Goal: Find specific page/section: Find specific page/section

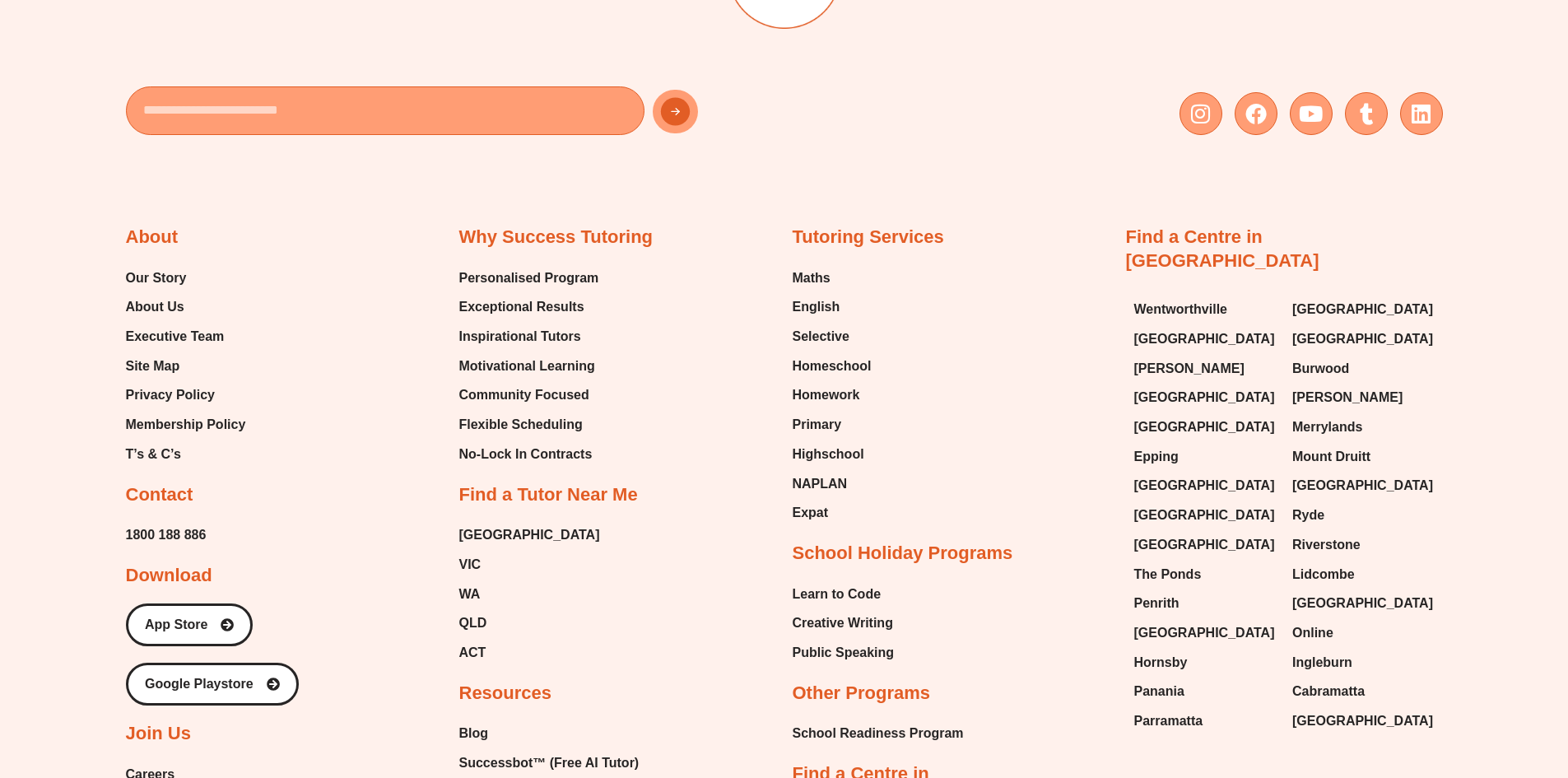
scroll to position [7402, 0]
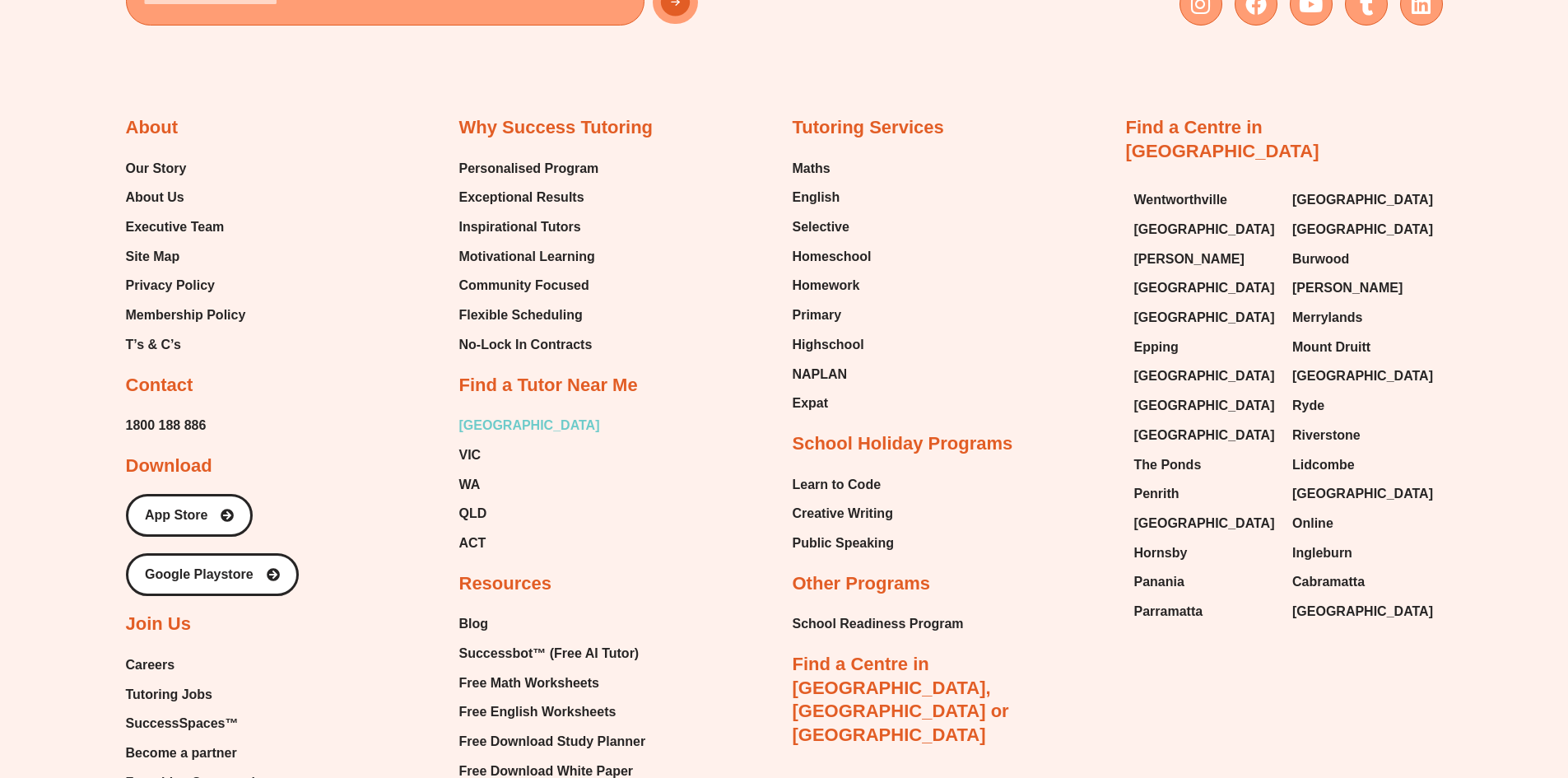
click at [470, 423] on span "[GEOGRAPHIC_DATA]" at bounding box center [530, 425] width 141 height 25
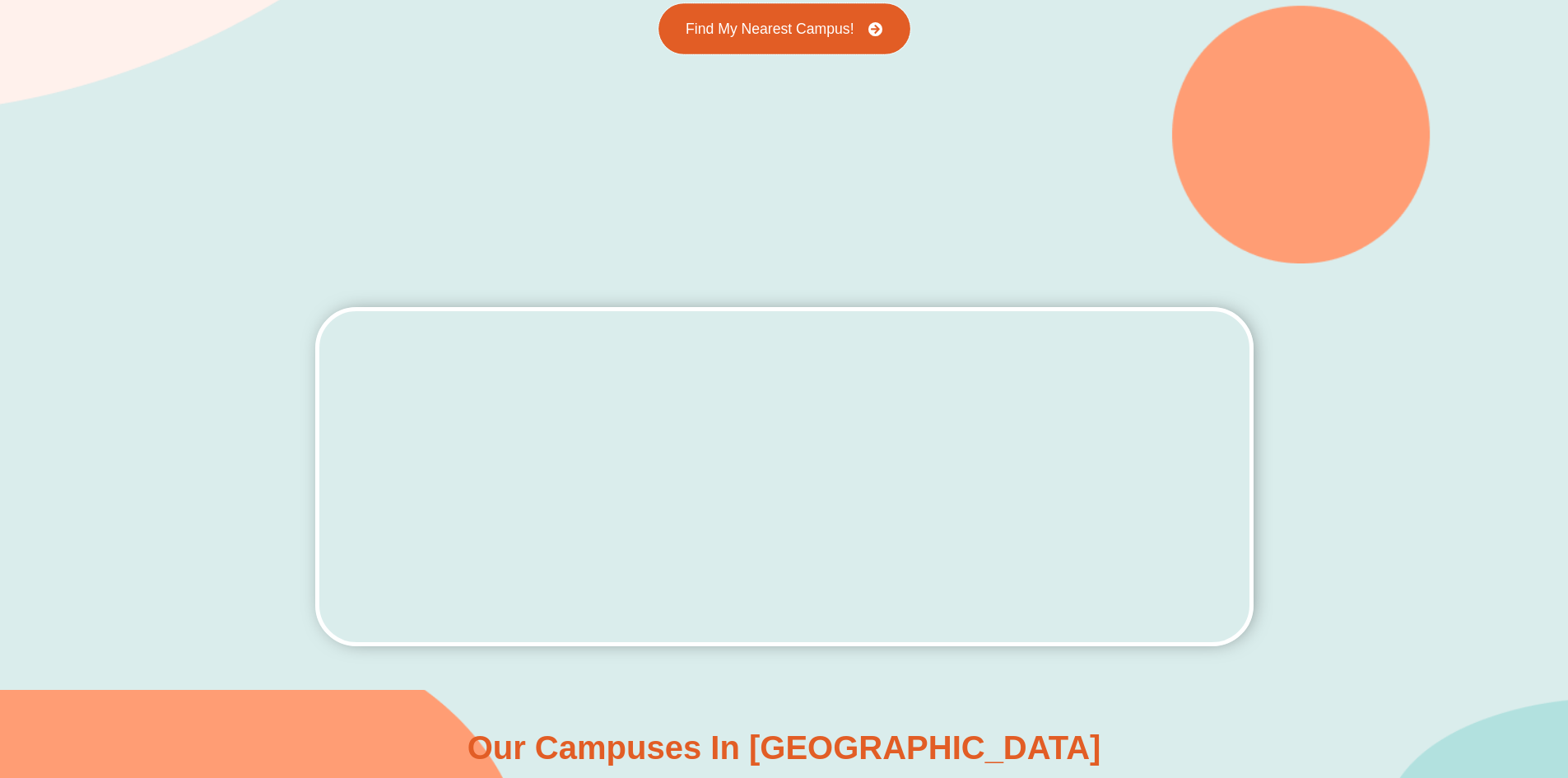
scroll to position [247, 0]
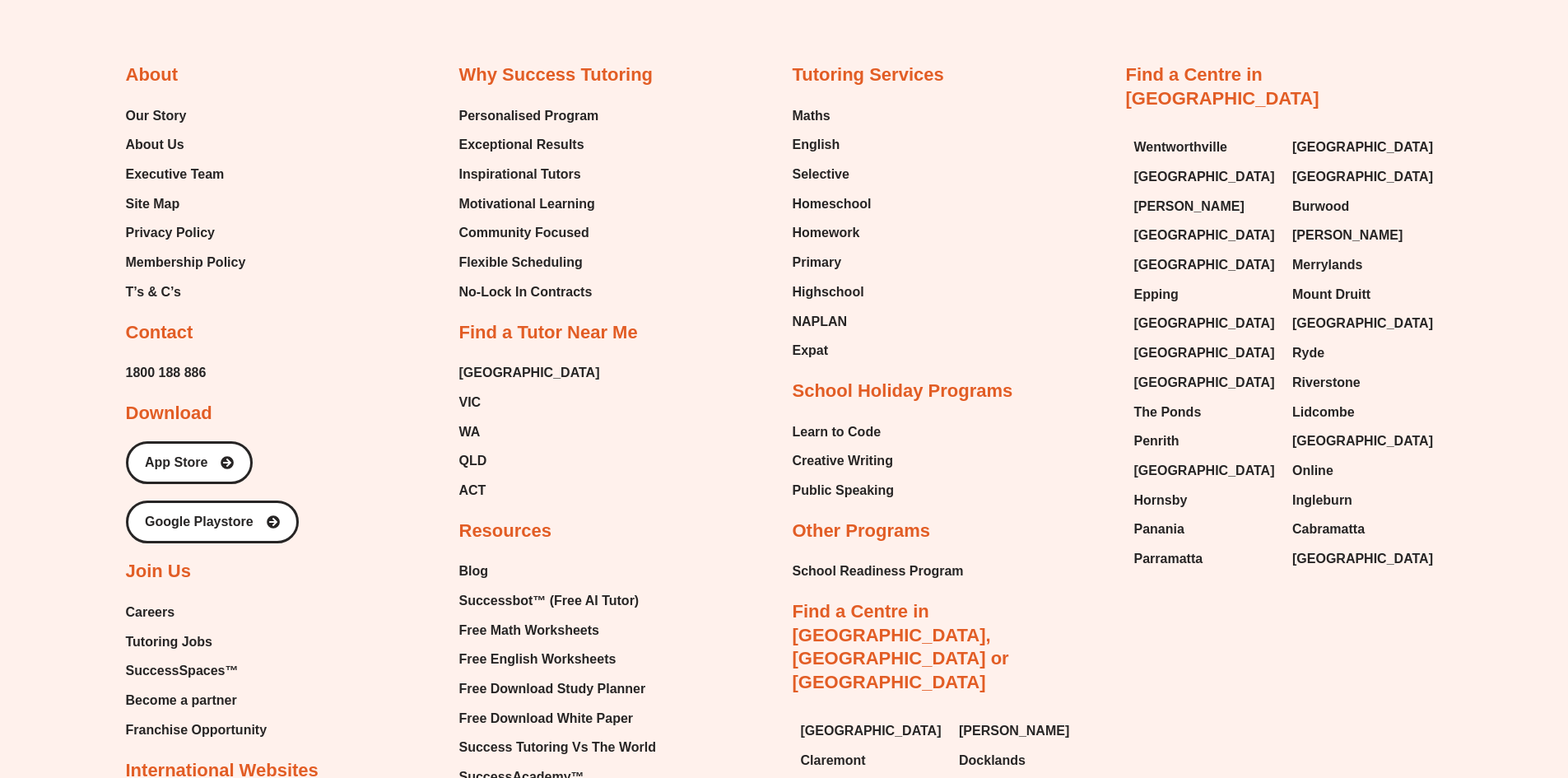
scroll to position [7570, 0]
